Goal: Browse casually: Explore the website without a specific task or goal

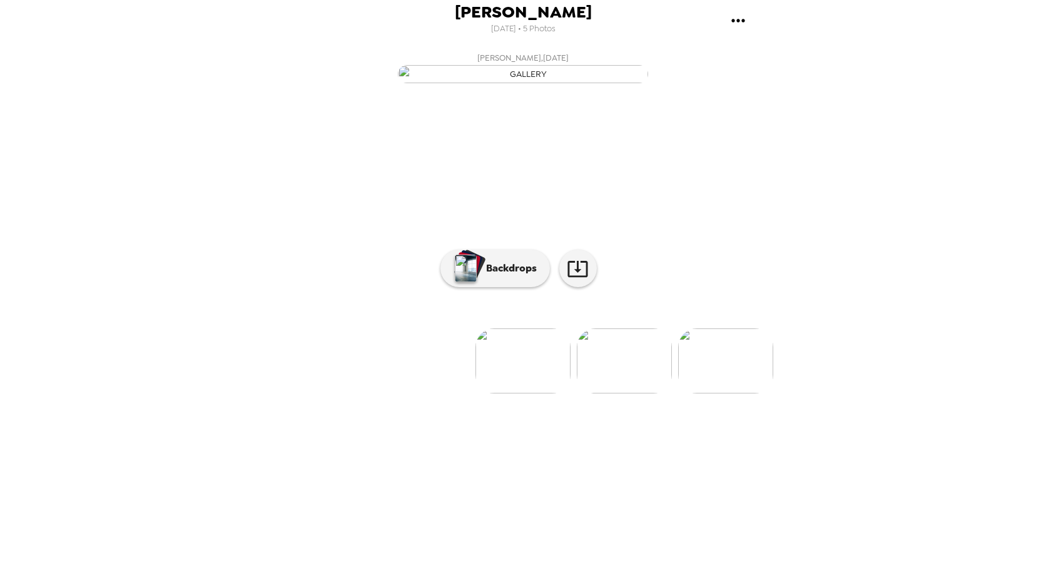
click at [720, 393] on img at bounding box center [725, 360] width 95 height 65
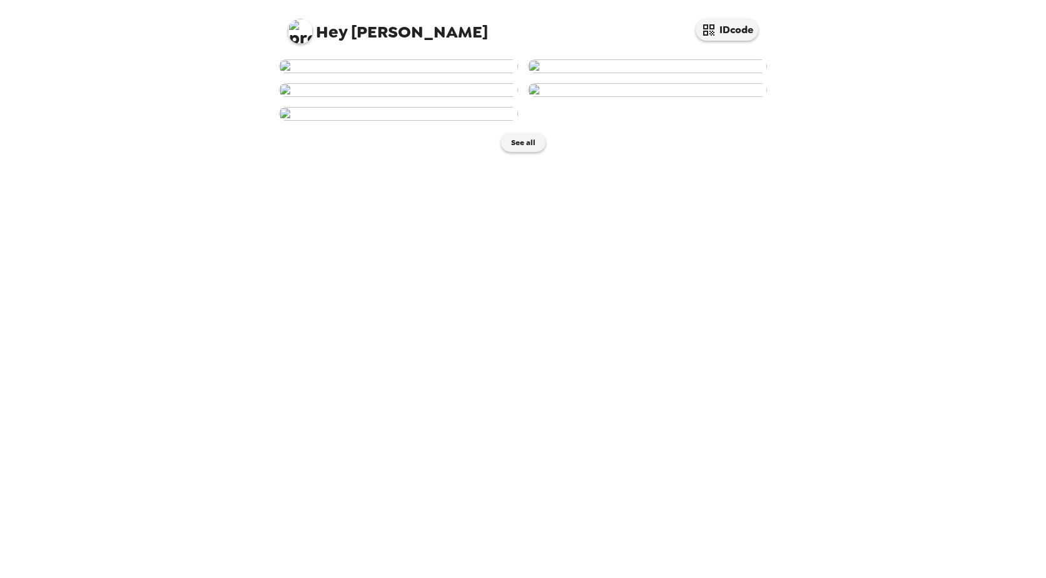
click at [386, 97] on img at bounding box center [398, 90] width 239 height 14
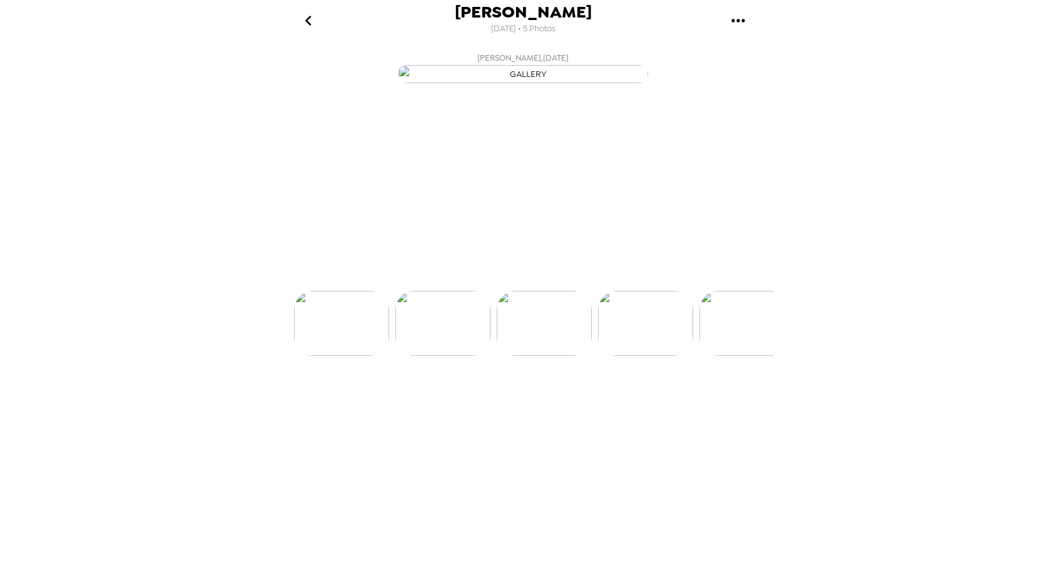
scroll to position [0, 201]
click at [423, 393] on img at bounding box center [422, 360] width 95 height 65
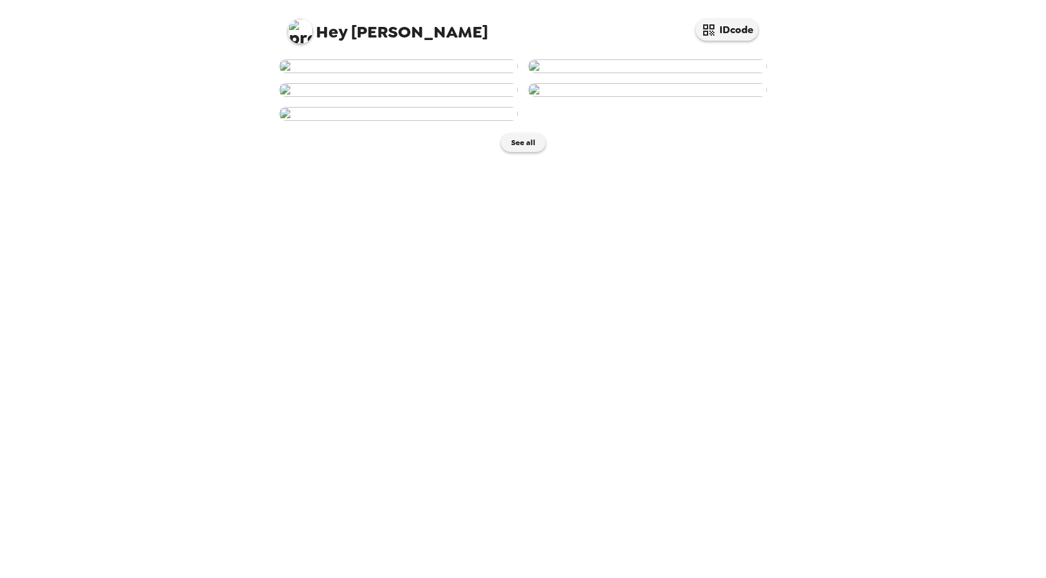
click at [390, 73] on img at bounding box center [398, 66] width 239 height 14
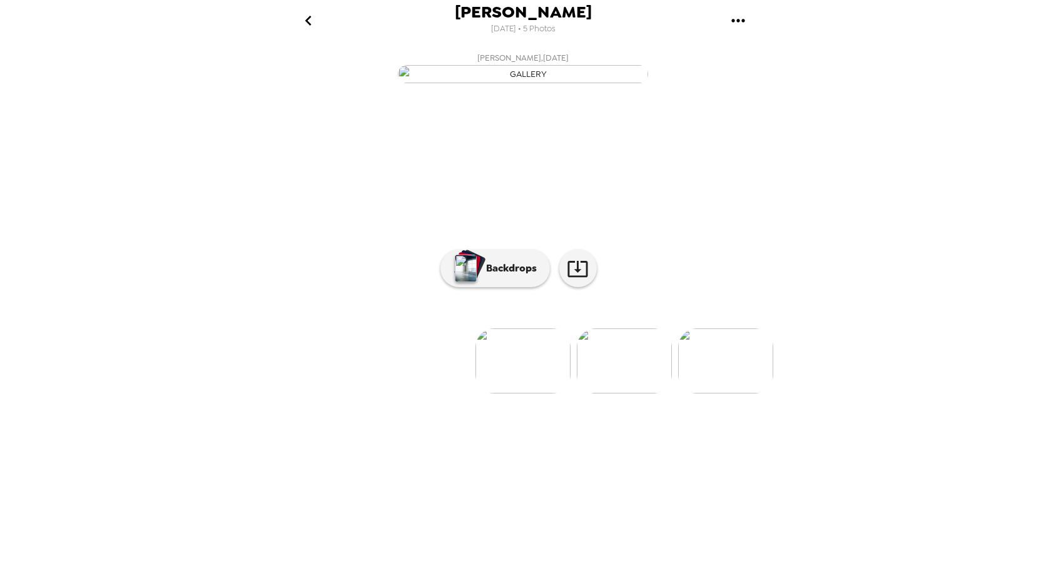
click at [636, 393] on img at bounding box center [624, 360] width 95 height 65
